Goal: Navigation & Orientation: Find specific page/section

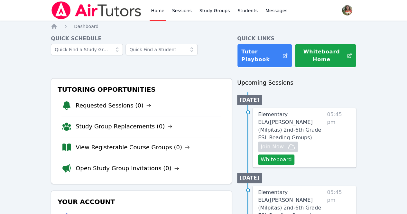
click at [0, 2] on nav "Home Sessions Study Groups Students Messages Open user menu Lisa Batuski Open m…" at bounding box center [203, 10] width 407 height 21
